Goal: Communication & Community: Share content

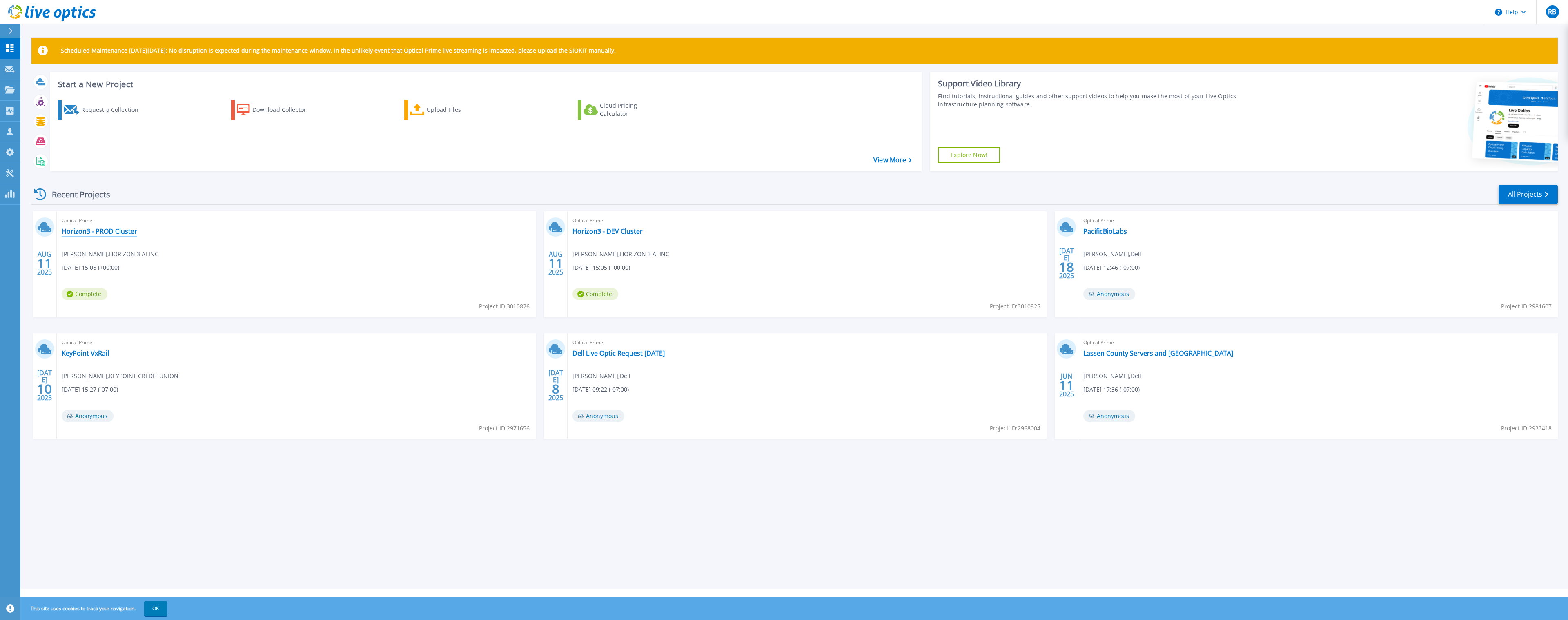
click at [116, 235] on link "Horizon3 - PROD Cluster" at bounding box center [99, 231] width 75 height 8
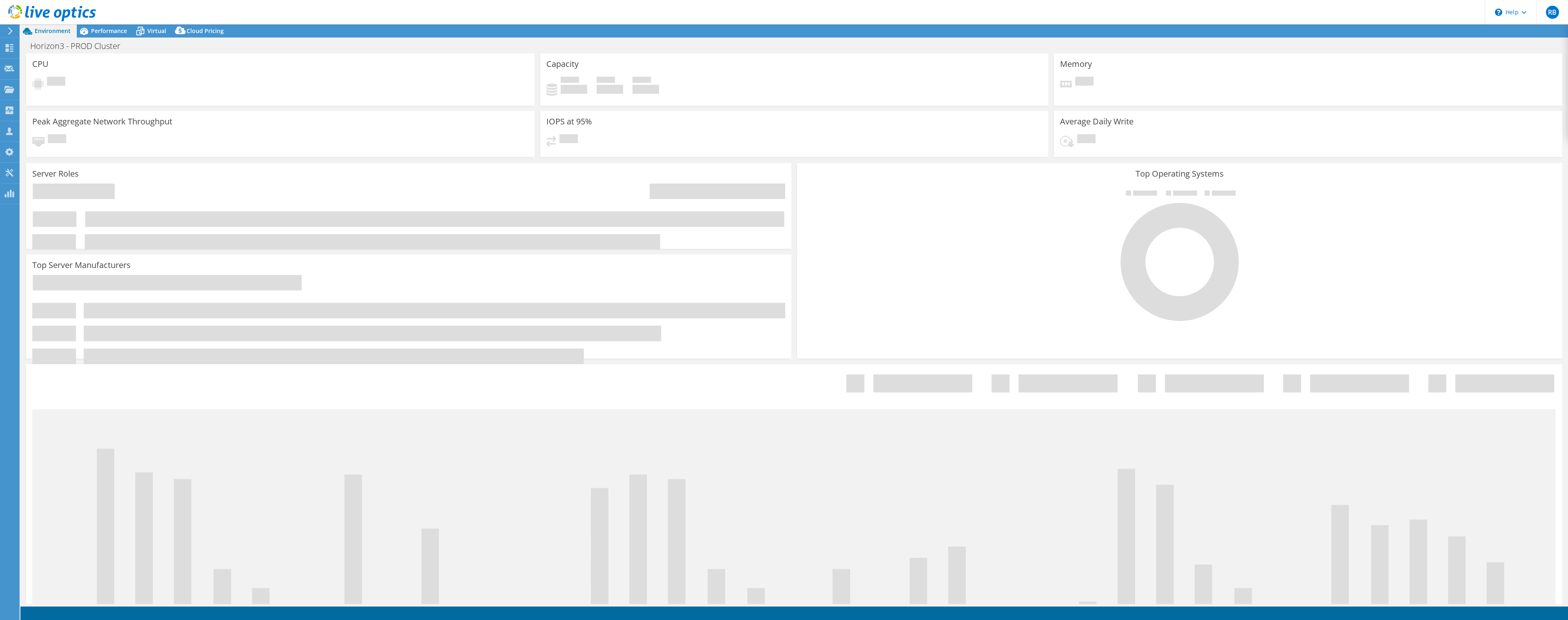
select select "USD"
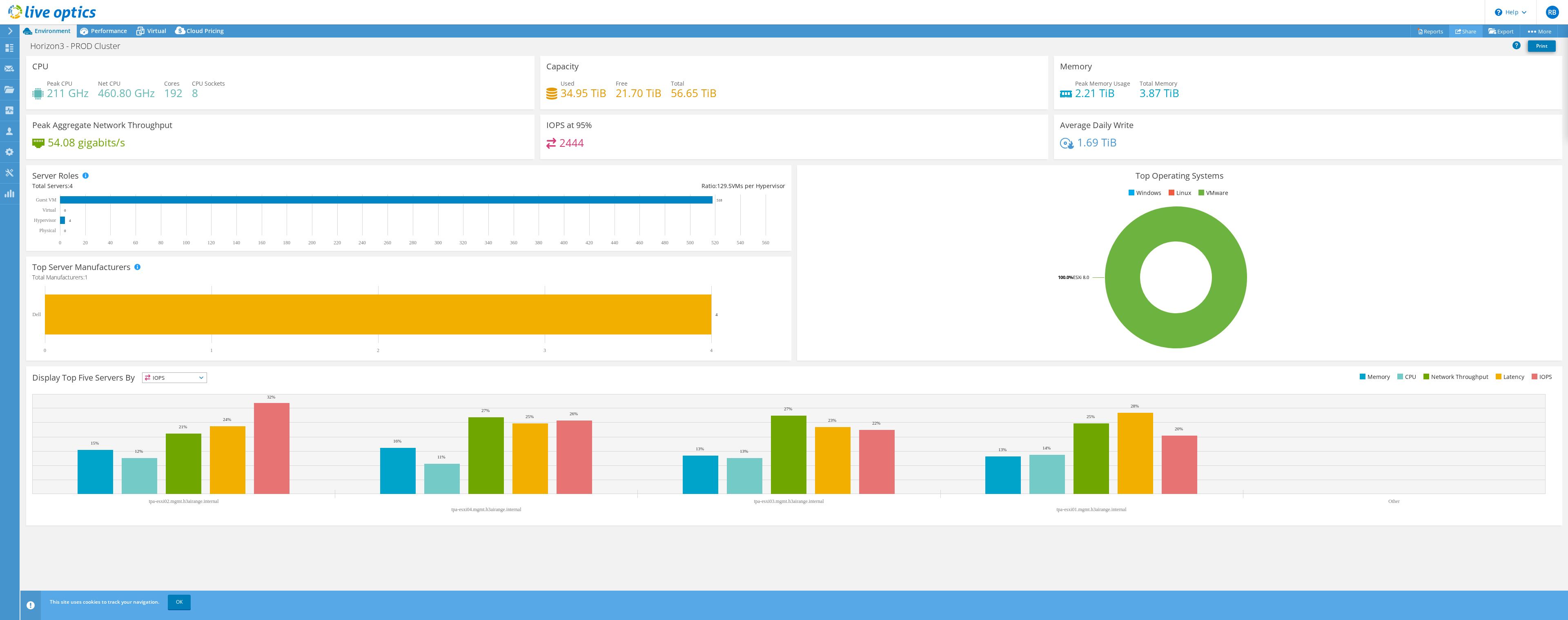
click at [1455, 29] on icon at bounding box center [1458, 30] width 6 height 6
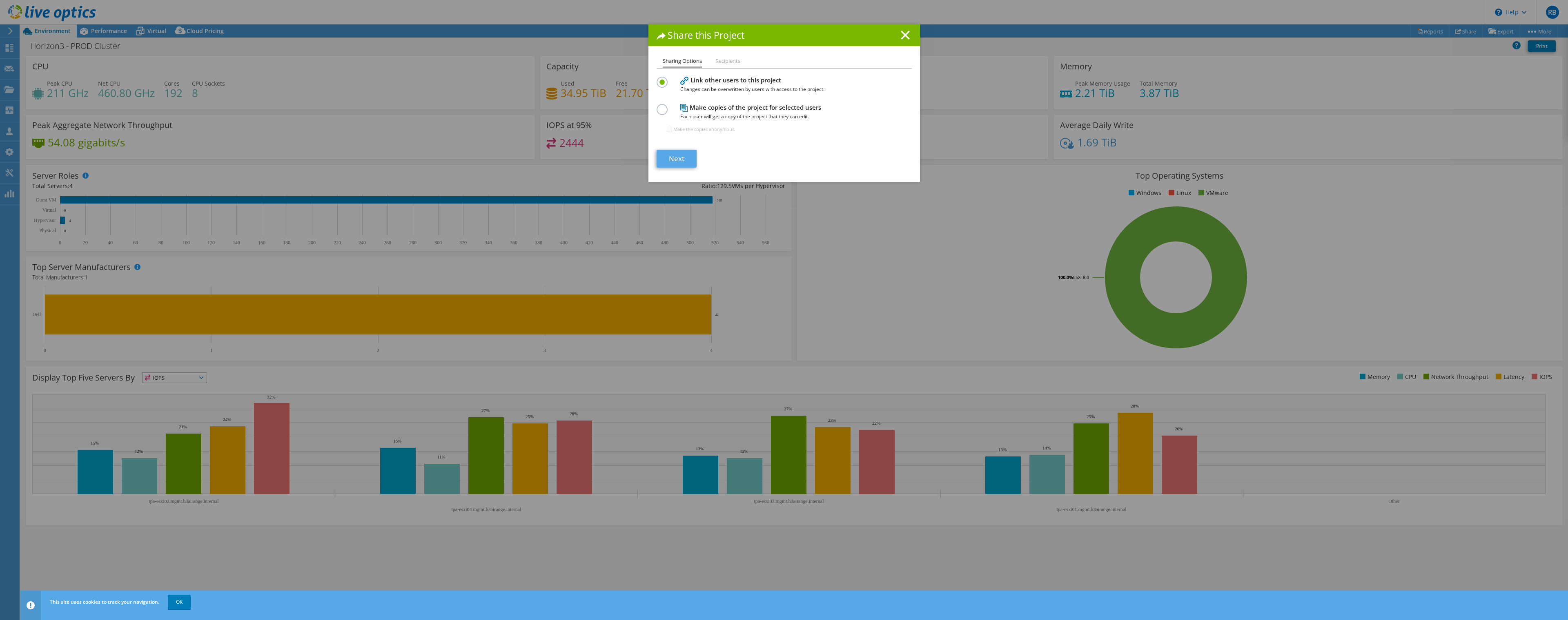
click at [679, 163] on link "Next" at bounding box center [676, 159] width 40 height 18
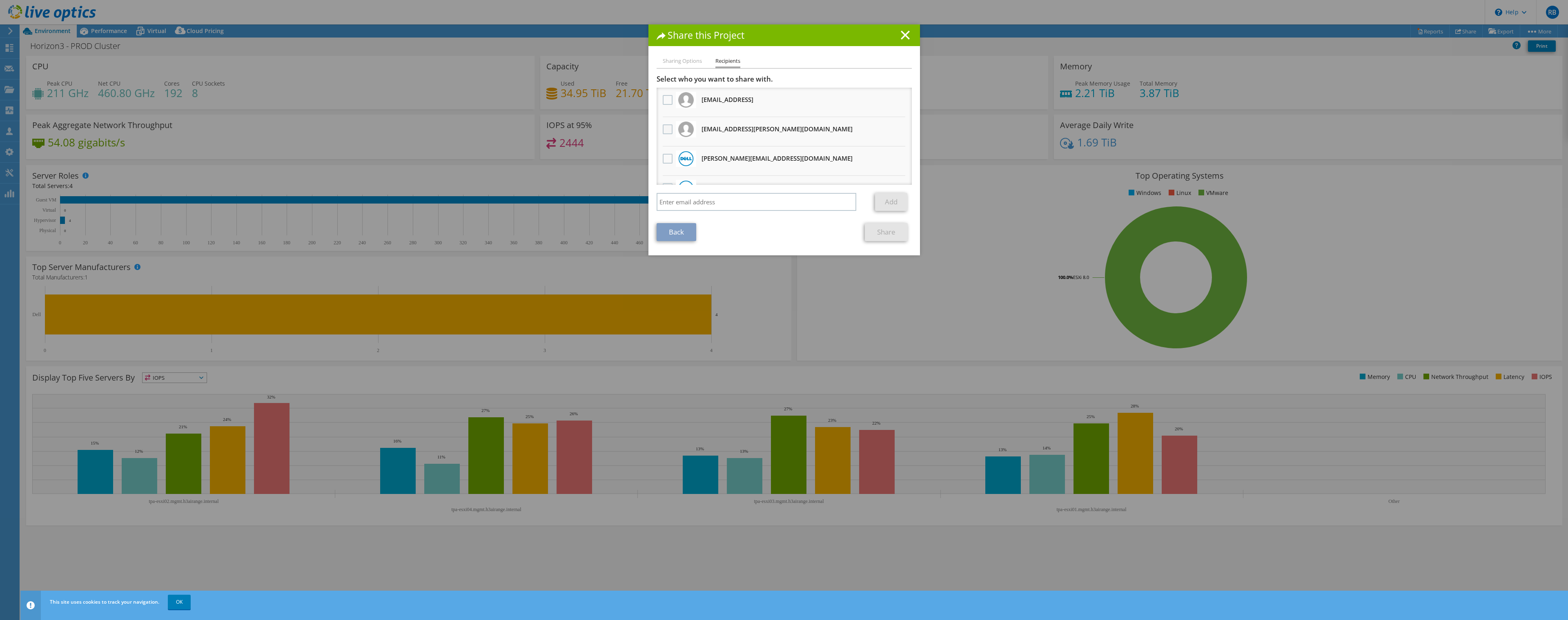
click at [666, 127] on label at bounding box center [669, 128] width 12 height 10
click at [0, 0] on input "checkbox" at bounding box center [0, 0] width 0 height 0
click at [891, 232] on link "Share" at bounding box center [885, 232] width 43 height 18
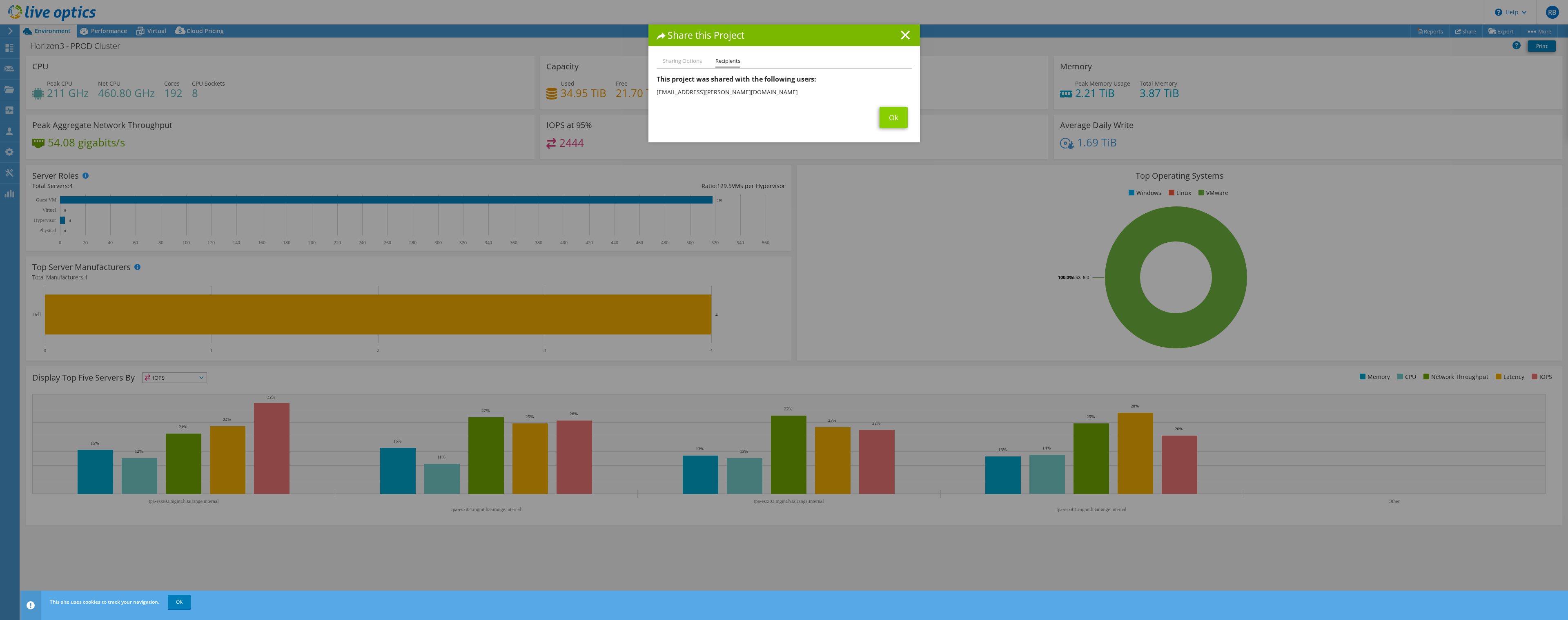
click at [895, 120] on link "Ok" at bounding box center [893, 117] width 28 height 21
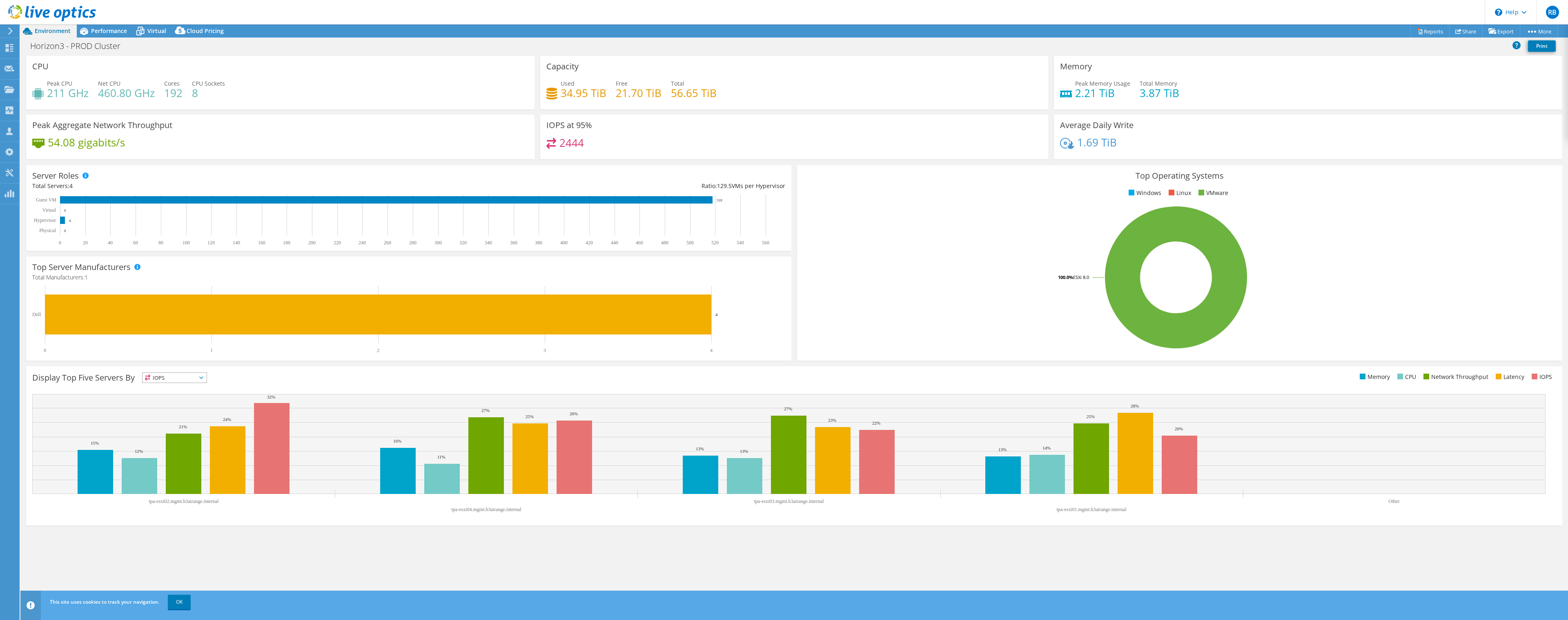
click at [69, 18] on icon at bounding box center [51, 13] width 88 height 16
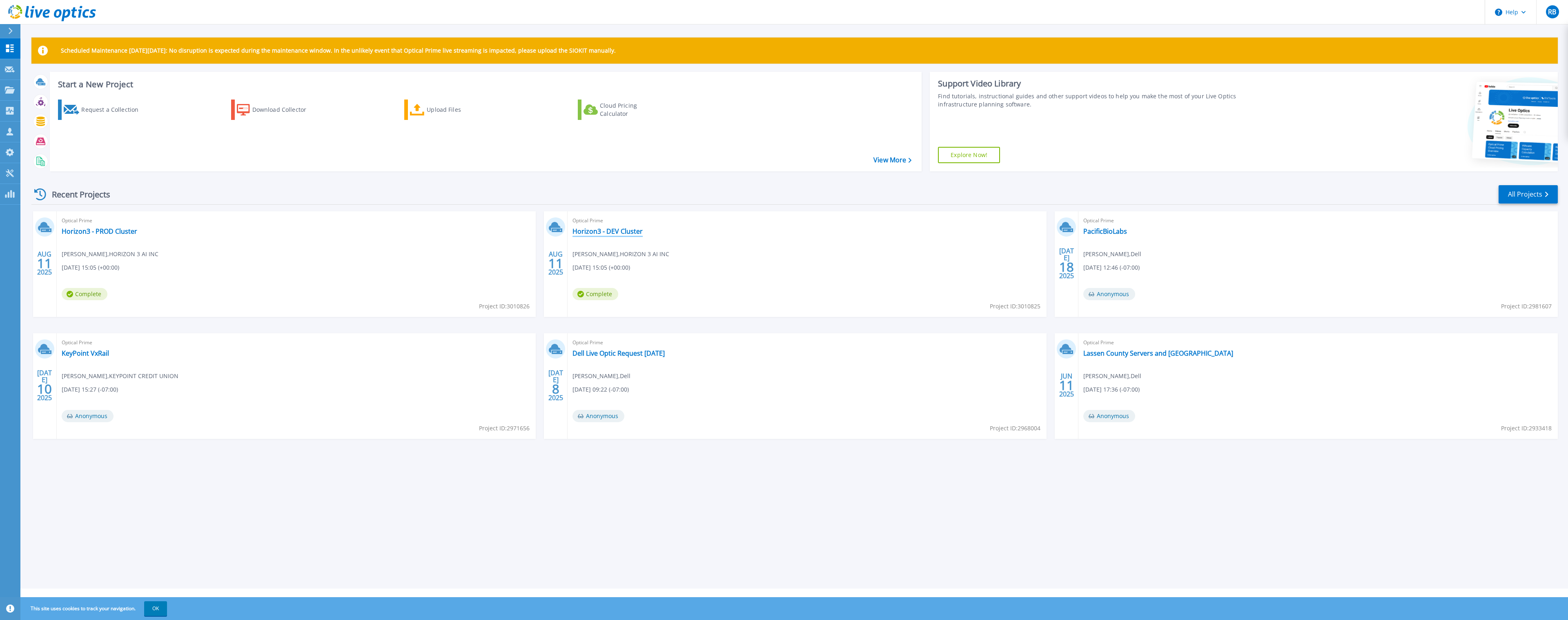
click at [609, 232] on link "Horizon3 - DEV Cluster" at bounding box center [607, 231] width 70 height 8
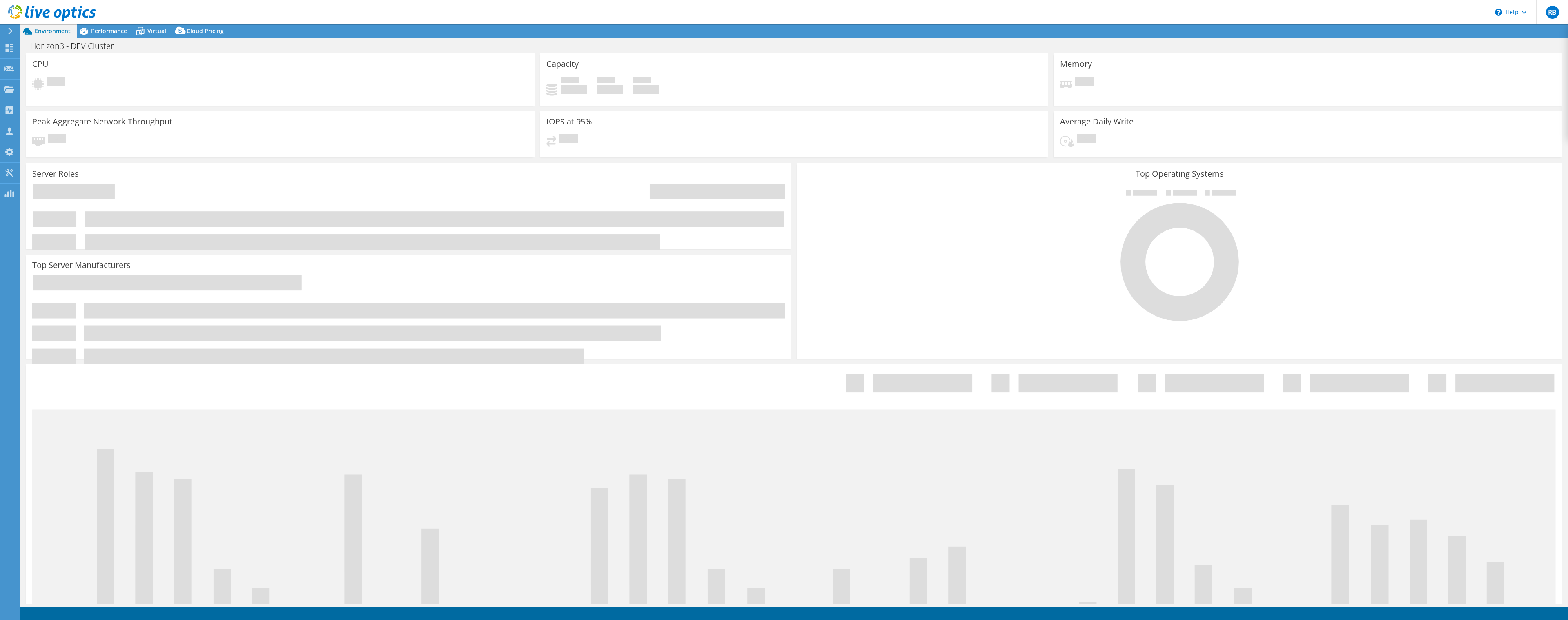
select select "USD"
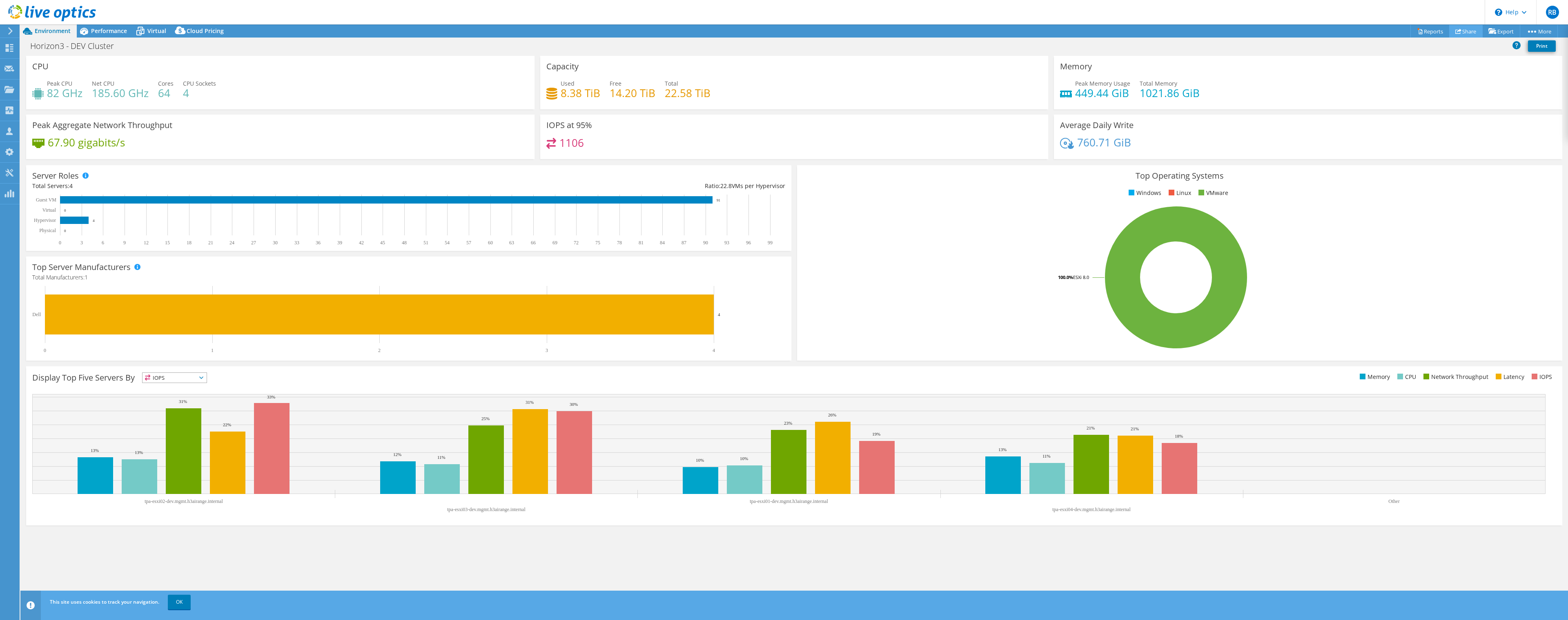
click at [1455, 32] on use at bounding box center [1458, 31] width 6 height 5
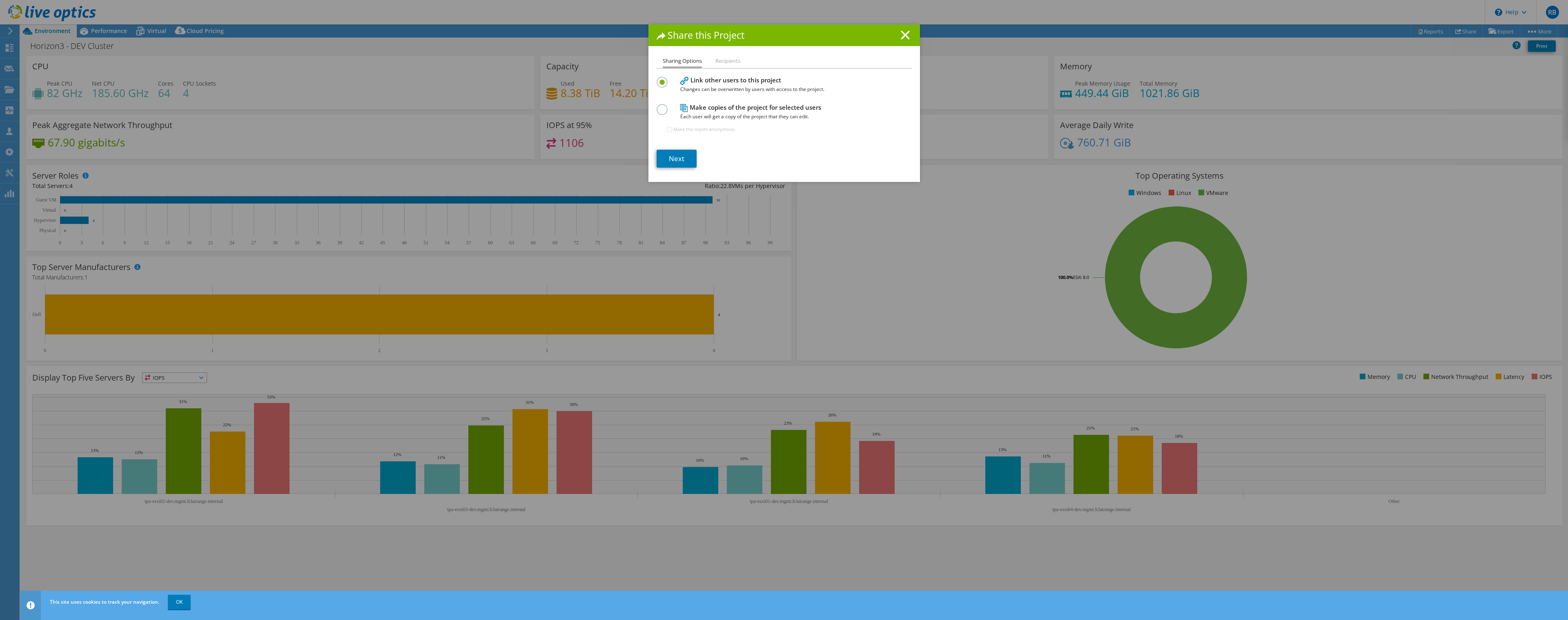
click at [678, 171] on div "Sharing Options Recipients Link other users to this project Changes can be over…" at bounding box center [784, 119] width 272 height 126
click at [680, 160] on link "Next" at bounding box center [676, 159] width 40 height 18
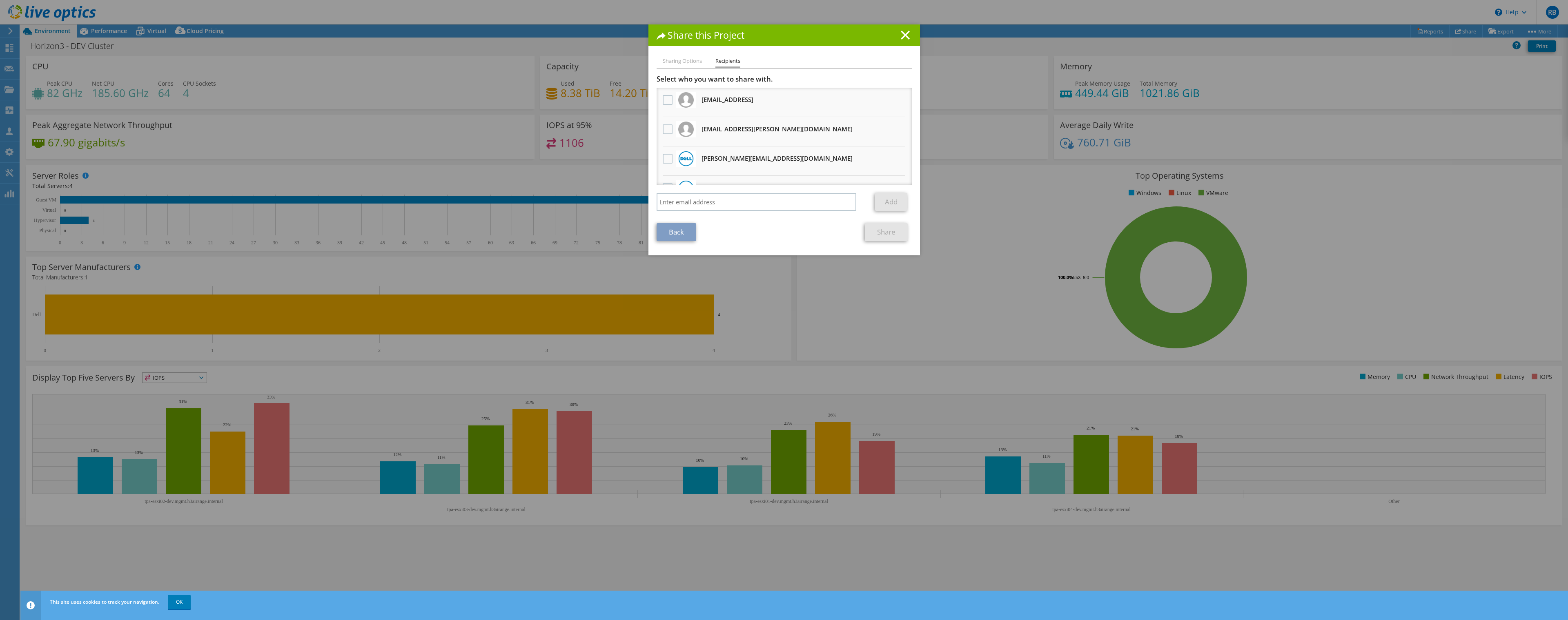
click at [730, 132] on h3 "caleb.campbell@spearus.com Will receive an anonymous copy" at bounding box center [777, 128] width 151 height 13
click at [668, 131] on label at bounding box center [669, 128] width 12 height 10
click at [0, 0] on input "checkbox" at bounding box center [0, 0] width 0 height 0
click at [876, 228] on link "Share" at bounding box center [885, 232] width 43 height 18
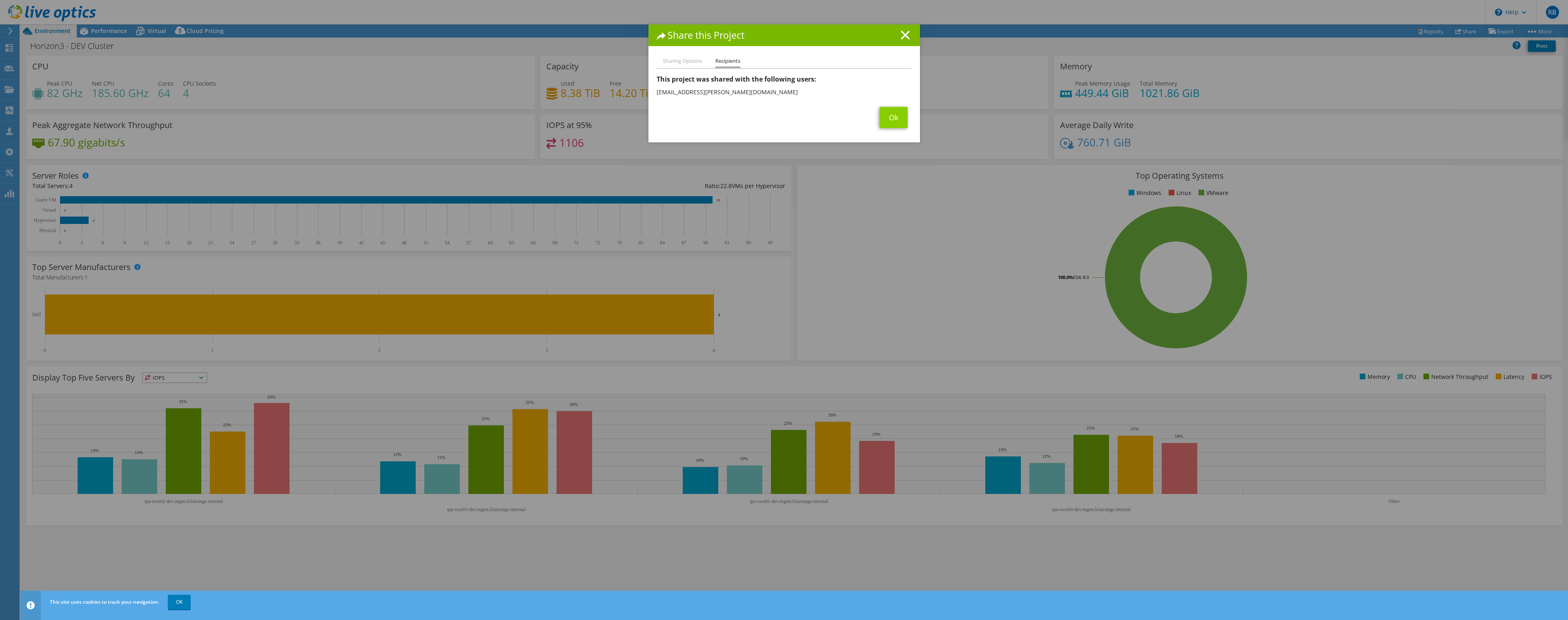
click at [901, 123] on link "Ok" at bounding box center [893, 117] width 28 height 21
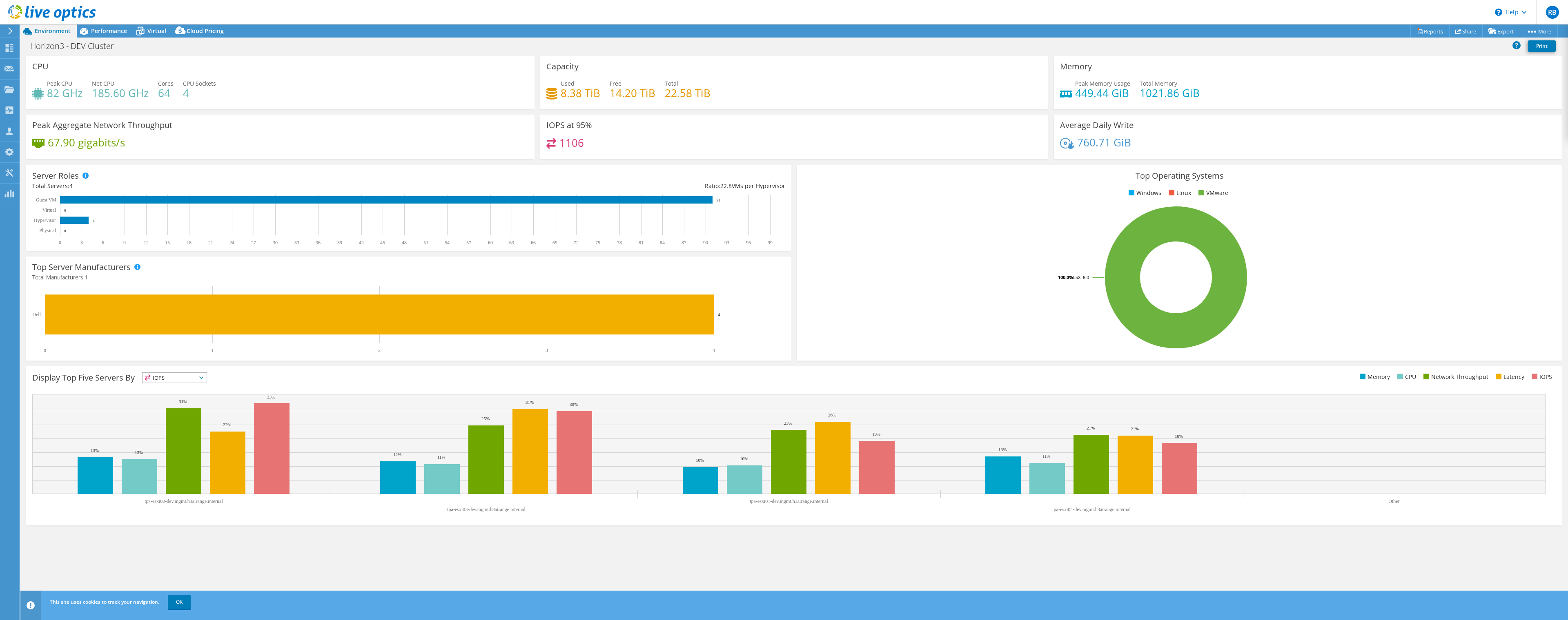
click at [1036, 309] on rect at bounding box center [1175, 277] width 745 height 143
